Goal: Information Seeking & Learning: Learn about a topic

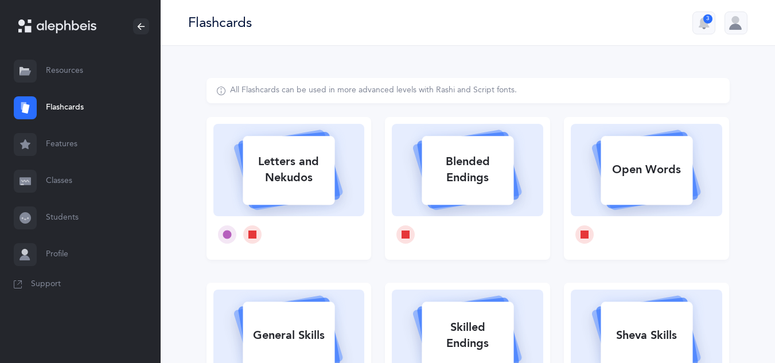
click at [307, 176] on div "Letters and Nekudos" at bounding box center [289, 170] width 92 height 46
select select
select select "single"
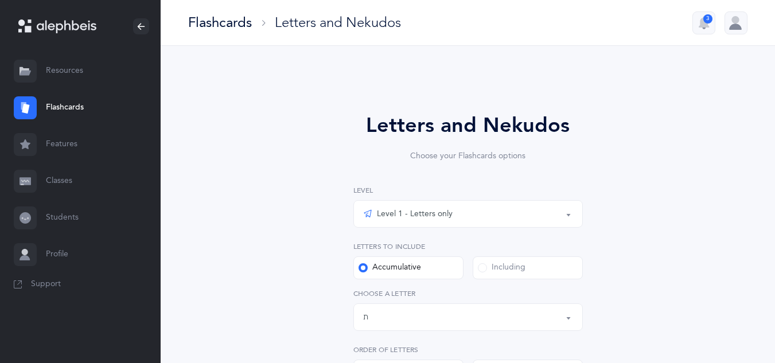
click at [420, 215] on div "Level 1 - Letters only" at bounding box center [408, 214] width 90 height 14
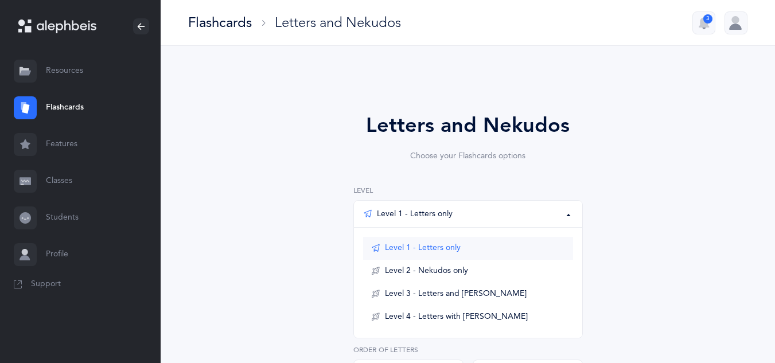
click at [449, 251] on span "Level 1 - Letters only" at bounding box center [423, 248] width 76 height 10
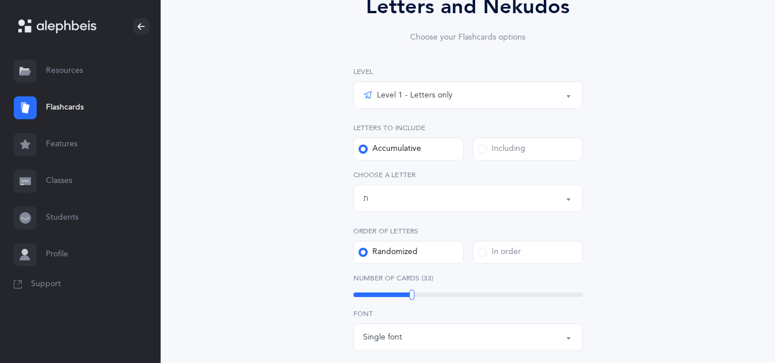
scroll to position [121, 0]
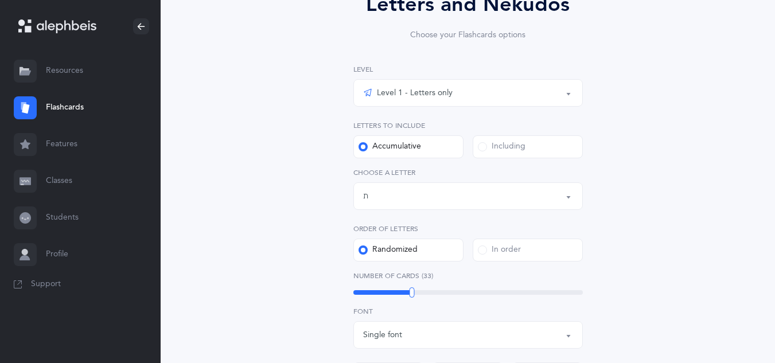
click at [429, 196] on div "Letters up until: ת" at bounding box center [468, 197] width 210 height 20
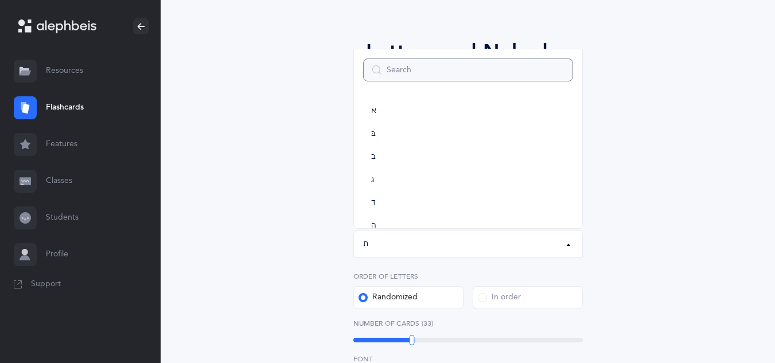
scroll to position [0, 0]
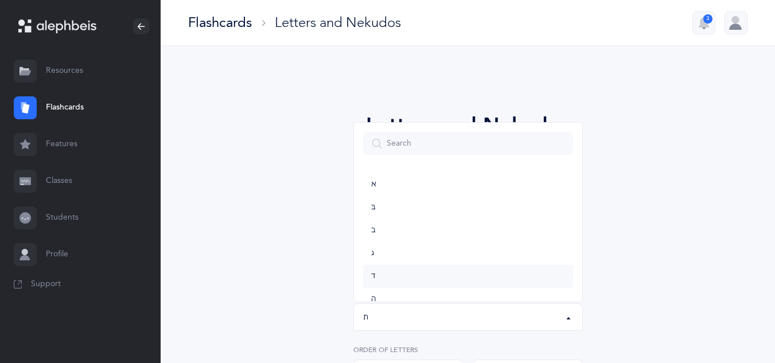
click at [382, 274] on link "ד" at bounding box center [468, 276] width 210 height 23
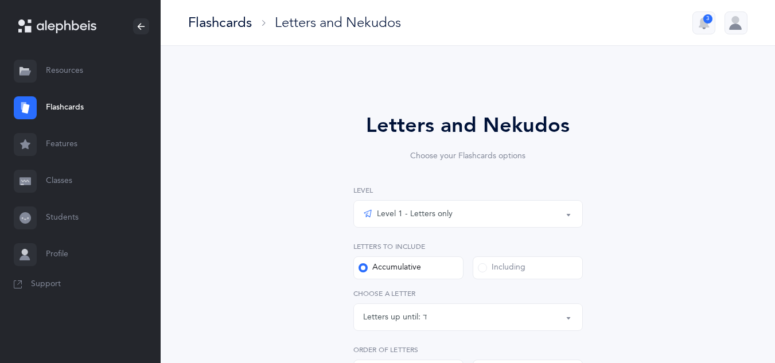
click at [431, 318] on div "Letters up until: ד" at bounding box center [468, 318] width 210 height 20
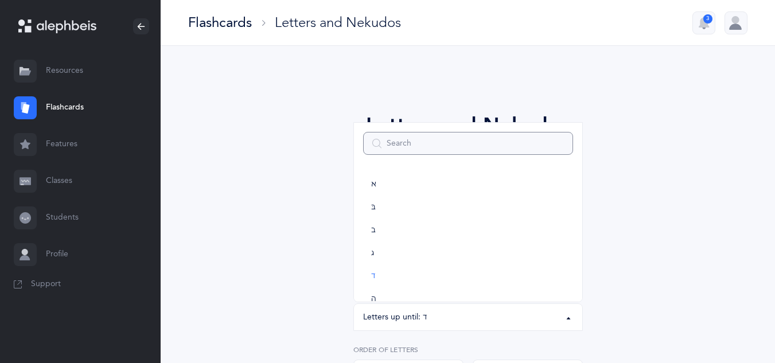
scroll to position [34, 0]
click at [393, 223] on link "ג" at bounding box center [468, 219] width 210 height 23
select select "3"
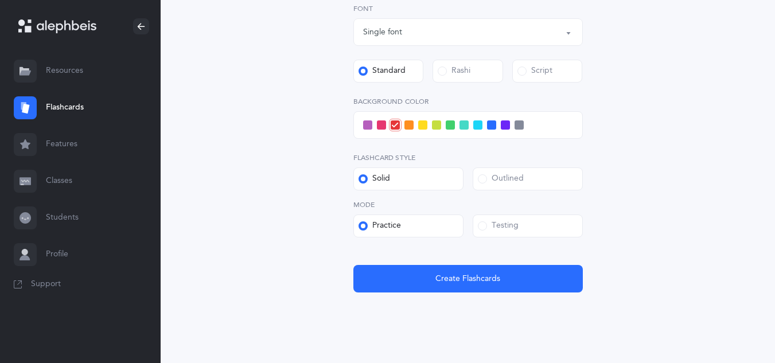
scroll to position [443, 0]
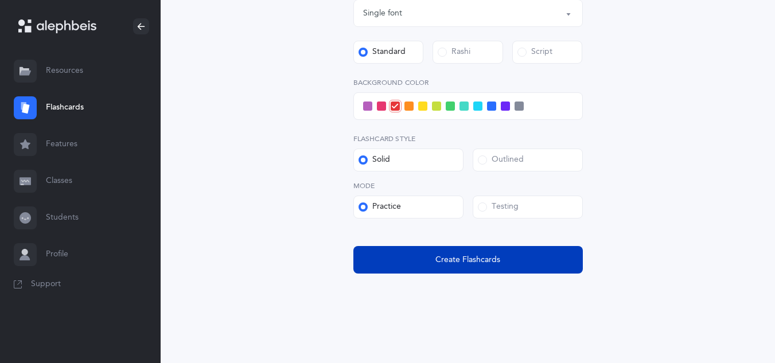
click at [360, 263] on button "Create Flashcards" at bounding box center [469, 260] width 230 height 28
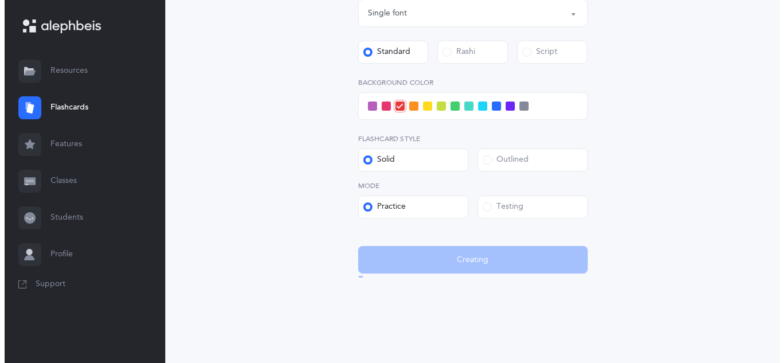
scroll to position [0, 0]
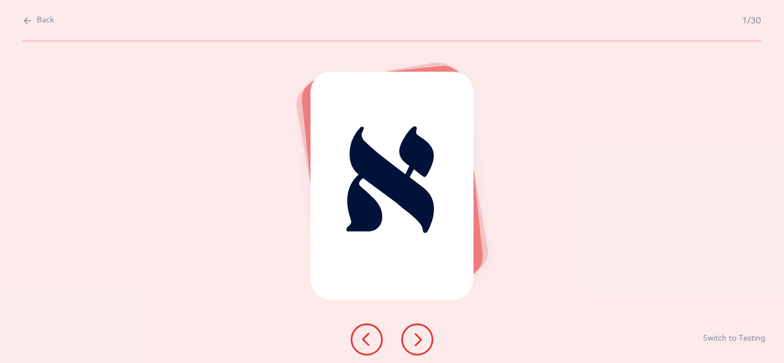
click at [412, 350] on button at bounding box center [417, 340] width 32 height 32
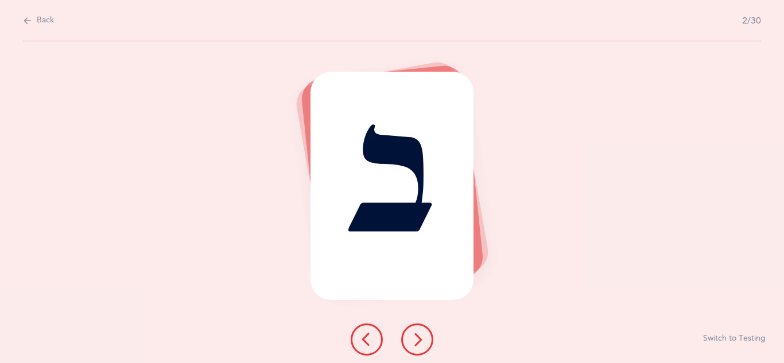
click at [410, 351] on button at bounding box center [417, 340] width 32 height 32
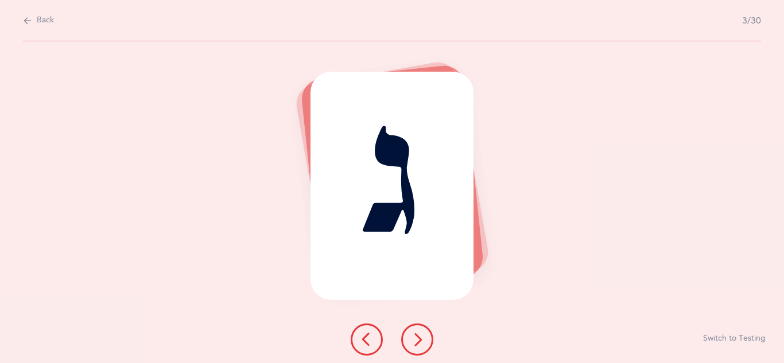
click at [411, 349] on button at bounding box center [417, 340] width 32 height 32
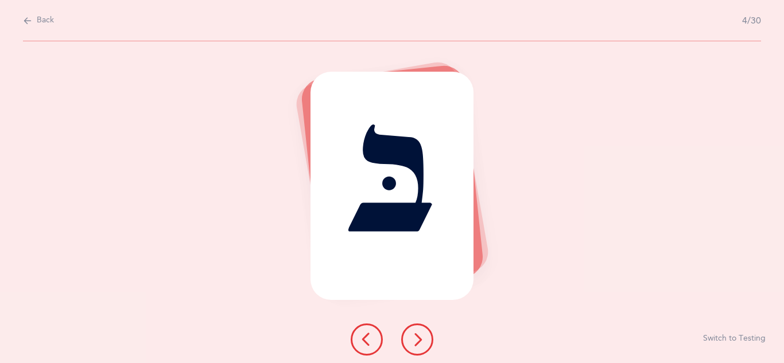
click at [409, 344] on button at bounding box center [417, 340] width 32 height 32
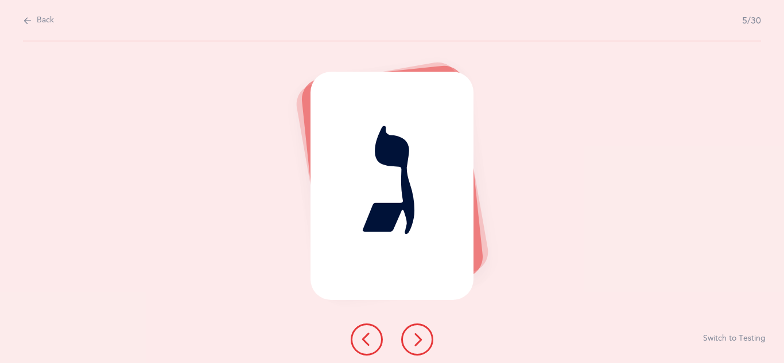
click at [410, 339] on icon at bounding box center [417, 340] width 14 height 14
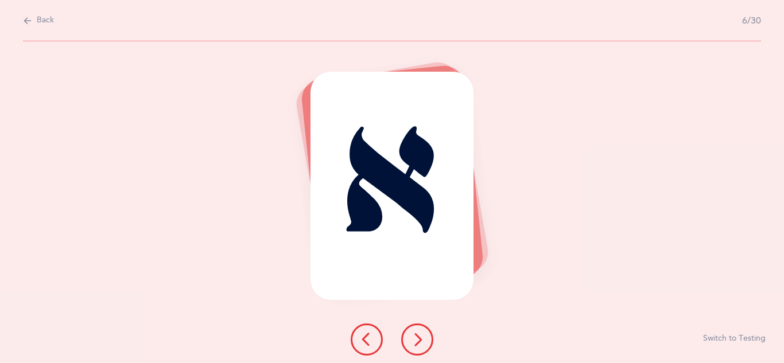
click at [413, 342] on icon at bounding box center [417, 340] width 14 height 14
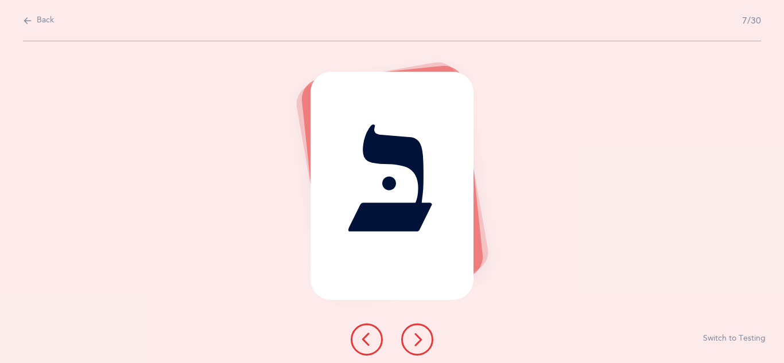
click at [406, 335] on button at bounding box center [417, 340] width 32 height 32
click at [421, 346] on icon at bounding box center [417, 340] width 14 height 14
click at [413, 352] on button at bounding box center [417, 340] width 32 height 32
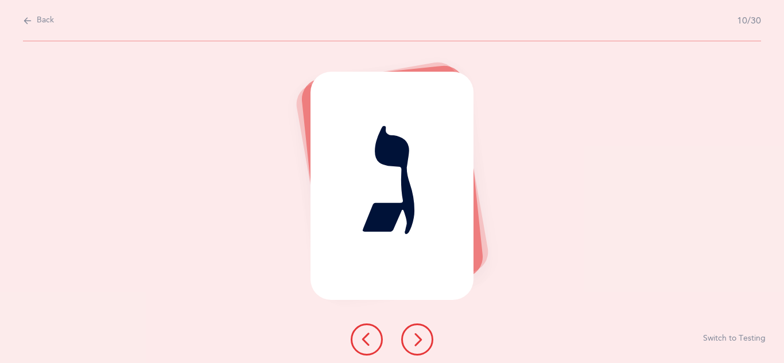
click at [424, 349] on button at bounding box center [417, 340] width 32 height 32
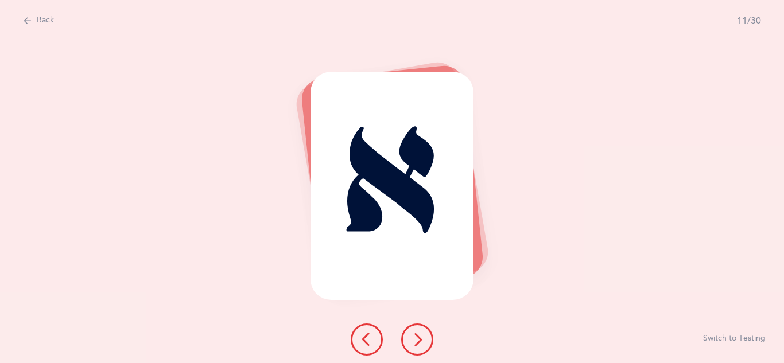
click at [417, 344] on icon at bounding box center [417, 340] width 14 height 14
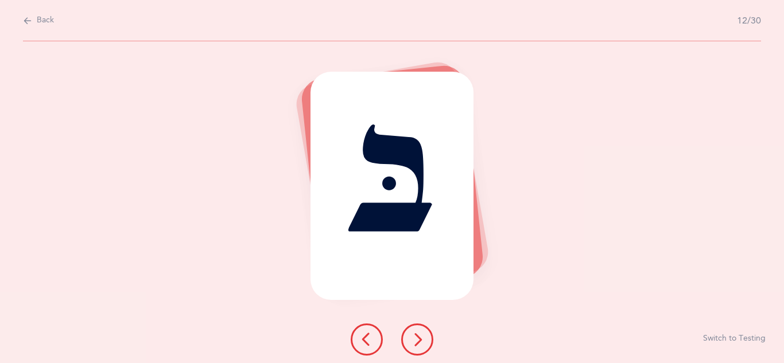
click at [417, 341] on icon at bounding box center [417, 340] width 14 height 14
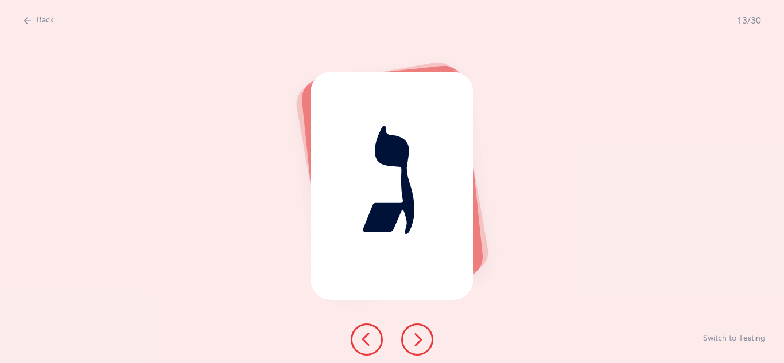
click at [368, 342] on icon at bounding box center [367, 340] width 14 height 14
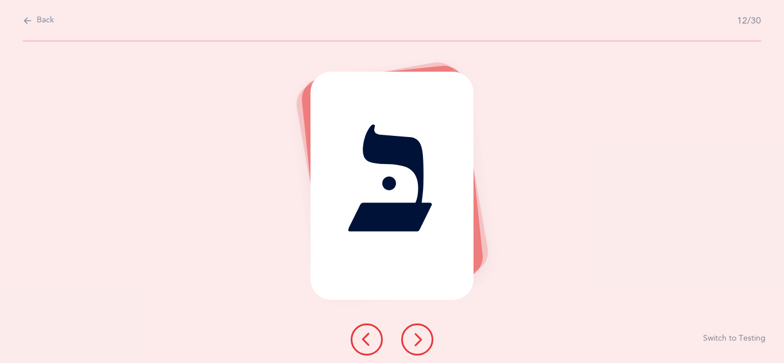
click at [413, 341] on icon at bounding box center [417, 340] width 14 height 14
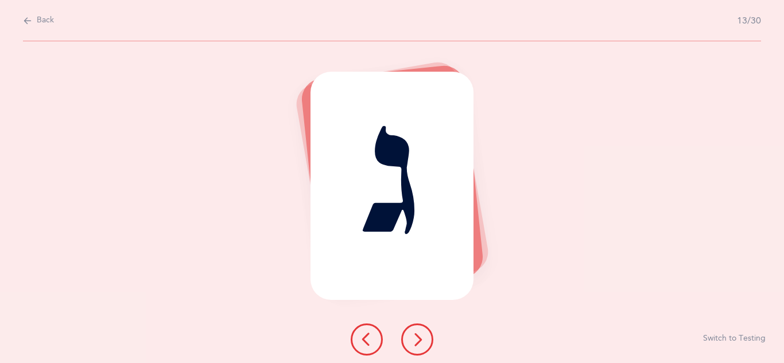
click at [418, 347] on button at bounding box center [417, 340] width 32 height 32
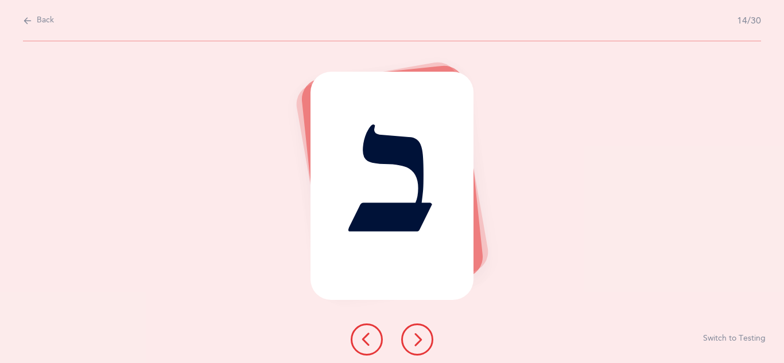
click at [416, 346] on icon at bounding box center [417, 340] width 14 height 14
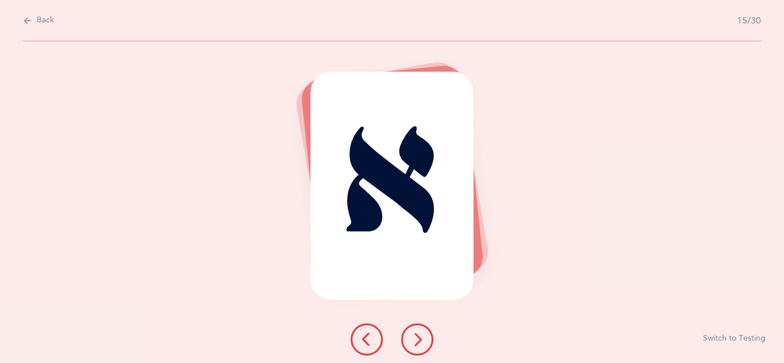
click at [414, 342] on icon at bounding box center [417, 340] width 14 height 14
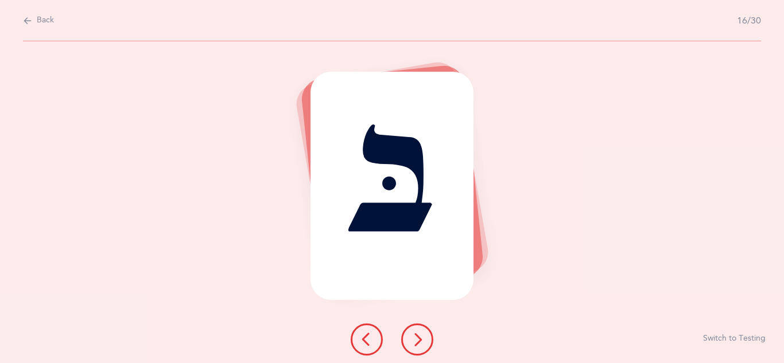
click at [416, 340] on icon at bounding box center [417, 340] width 14 height 14
click at [415, 338] on icon at bounding box center [417, 340] width 14 height 14
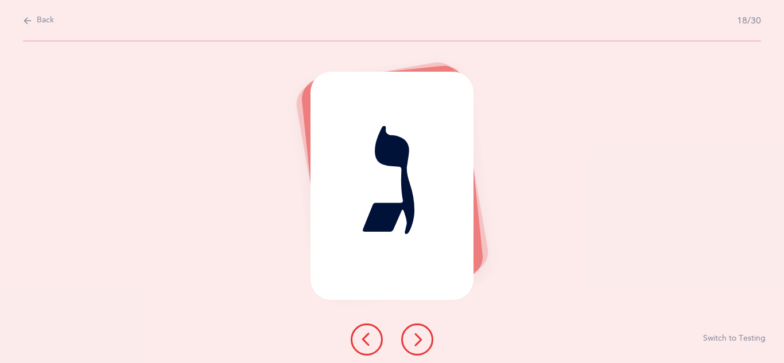
click at [408, 340] on button at bounding box center [417, 340] width 32 height 32
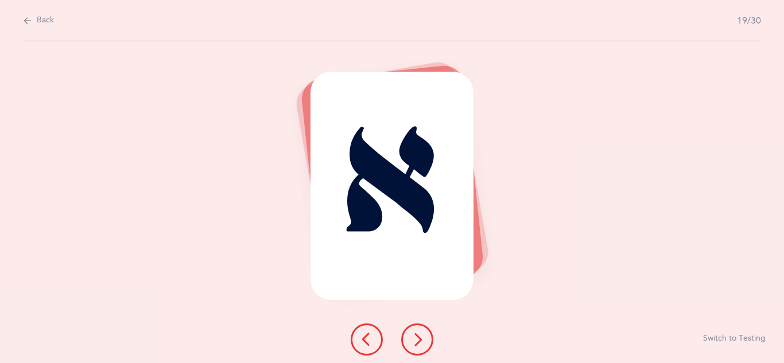
click at [407, 335] on button at bounding box center [417, 340] width 32 height 32
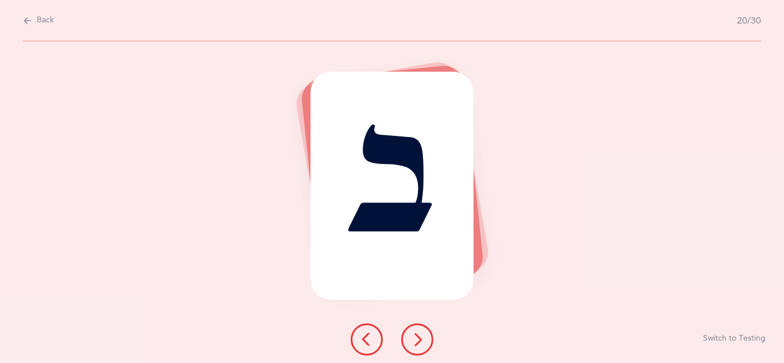
click at [409, 339] on button at bounding box center [417, 340] width 32 height 32
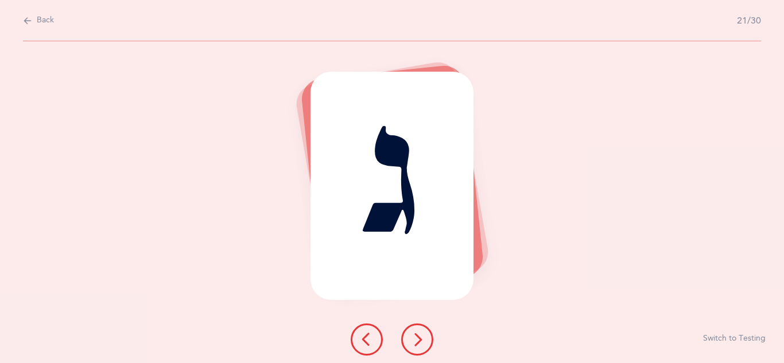
click at [410, 345] on icon at bounding box center [417, 340] width 14 height 14
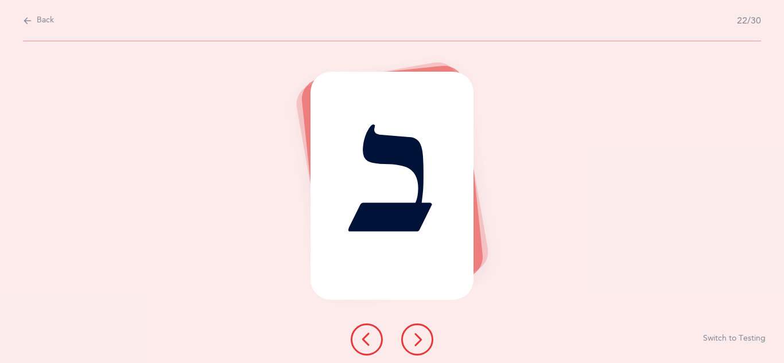
click at [409, 346] on button at bounding box center [417, 340] width 32 height 32
click at [410, 338] on icon at bounding box center [417, 340] width 14 height 14
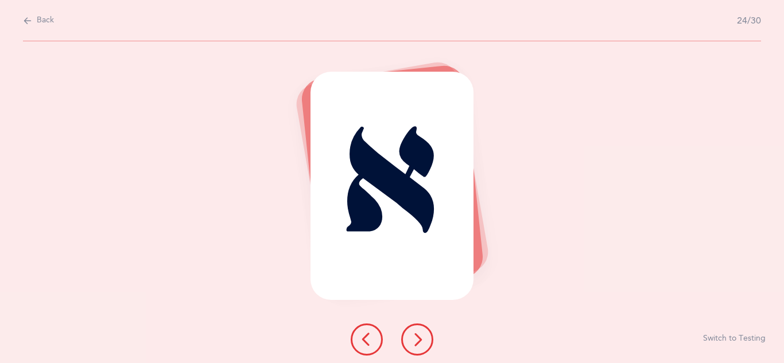
click at [413, 339] on icon at bounding box center [417, 340] width 14 height 14
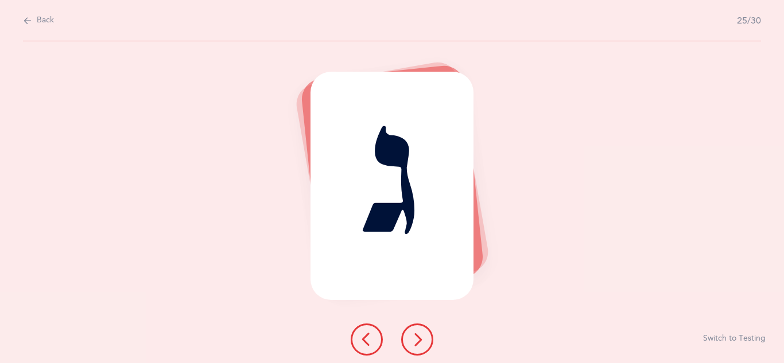
click at [416, 338] on icon at bounding box center [417, 340] width 14 height 14
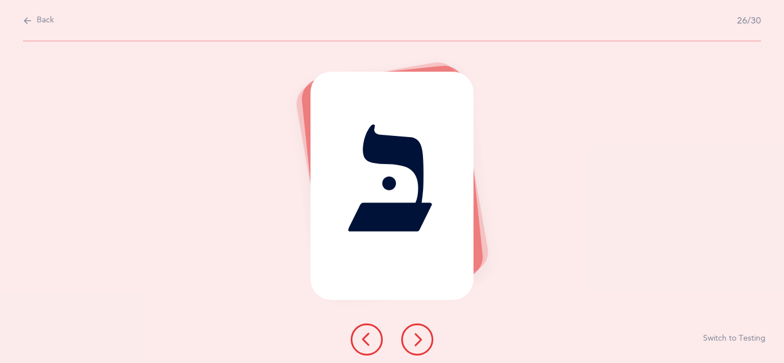
click at [418, 336] on icon at bounding box center [417, 340] width 14 height 14
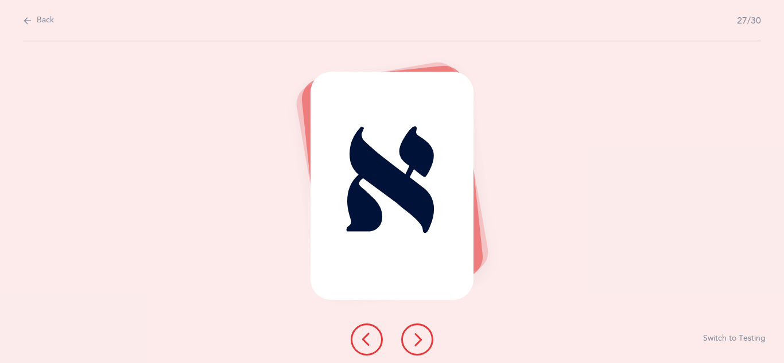
click at [420, 341] on icon at bounding box center [417, 340] width 14 height 14
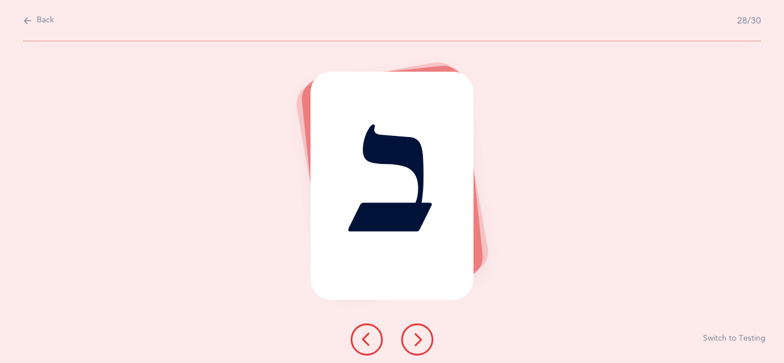
click at [428, 343] on button at bounding box center [417, 340] width 32 height 32
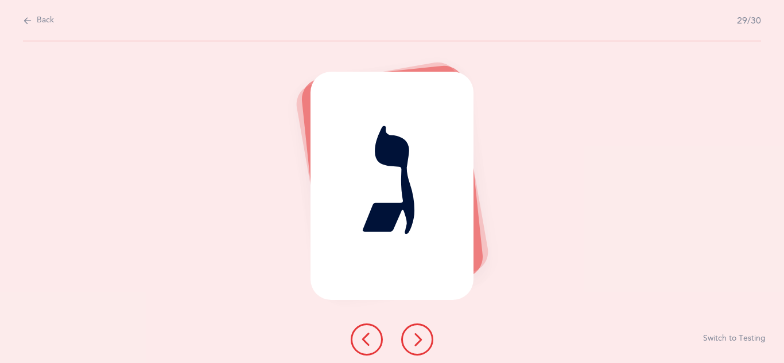
click at [418, 348] on button at bounding box center [417, 340] width 32 height 32
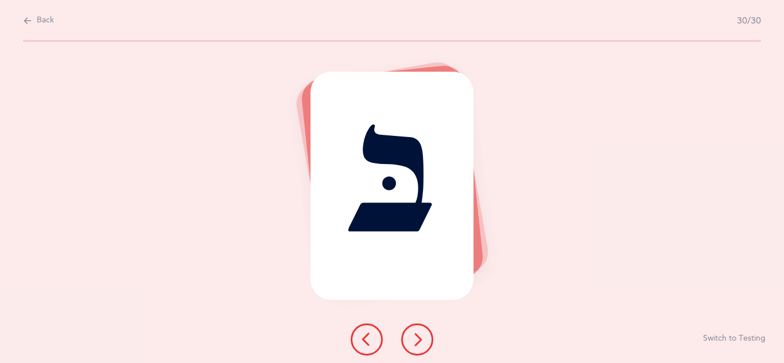
click at [405, 326] on div at bounding box center [392, 340] width 101 height 32
click at [416, 347] on button at bounding box center [417, 340] width 32 height 32
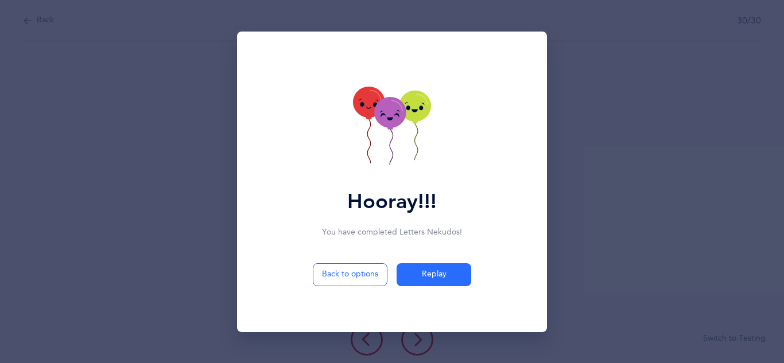
click at [383, 126] on icon at bounding box center [390, 112] width 32 height 31
click at [382, 127] on icon at bounding box center [392, 128] width 78 height 82
click at [363, 210] on div "Hooray!!!" at bounding box center [392, 202] width 90 height 31
click at [384, 125] on icon at bounding box center [390, 112] width 32 height 31
click at [387, 122] on icon at bounding box center [390, 112] width 32 height 31
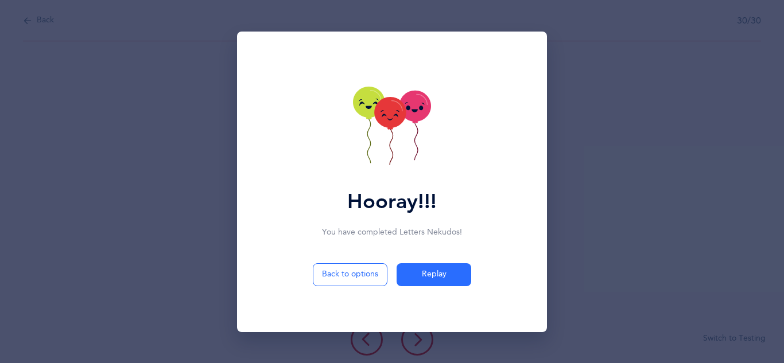
click at [382, 120] on icon at bounding box center [390, 112] width 32 height 31
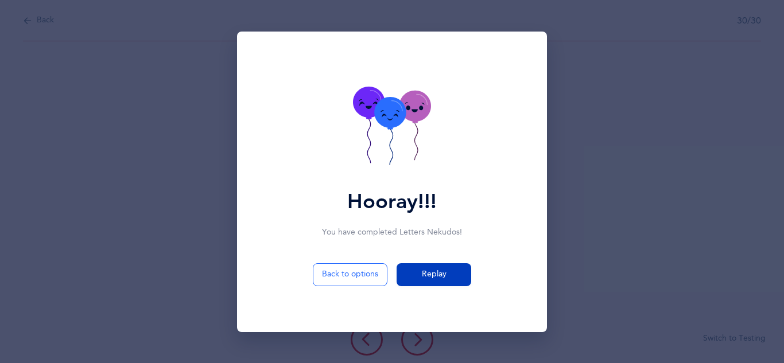
click at [427, 281] on button "Replay" at bounding box center [434, 274] width 75 height 23
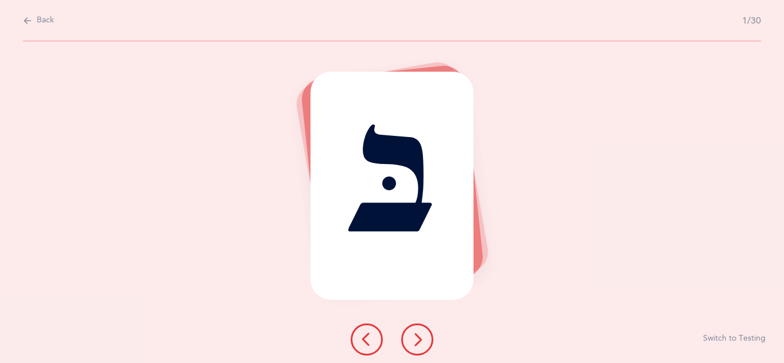
click at [421, 340] on icon at bounding box center [417, 340] width 14 height 14
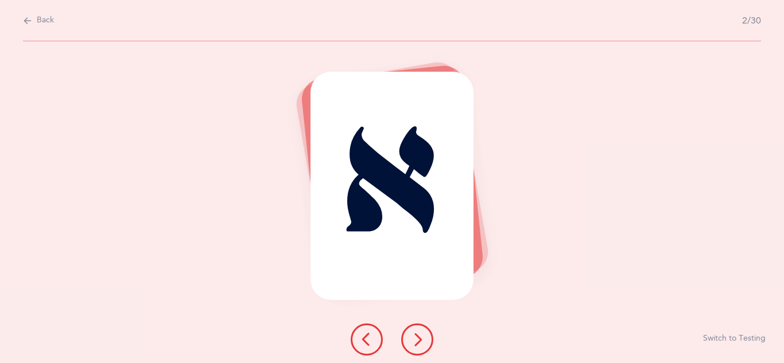
click at [420, 347] on button at bounding box center [417, 340] width 32 height 32
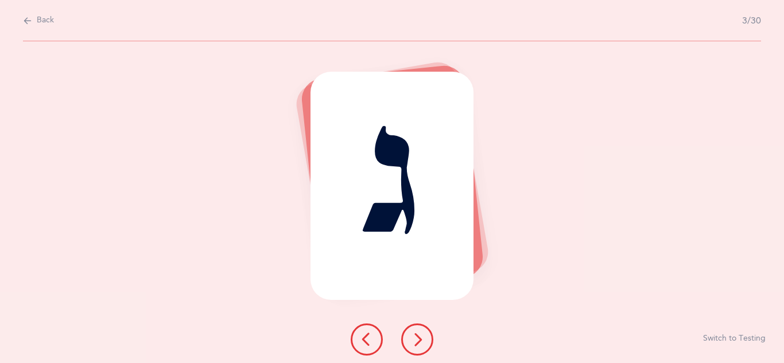
click at [420, 342] on icon at bounding box center [417, 340] width 14 height 14
